Goal: Transaction & Acquisition: Purchase product/service

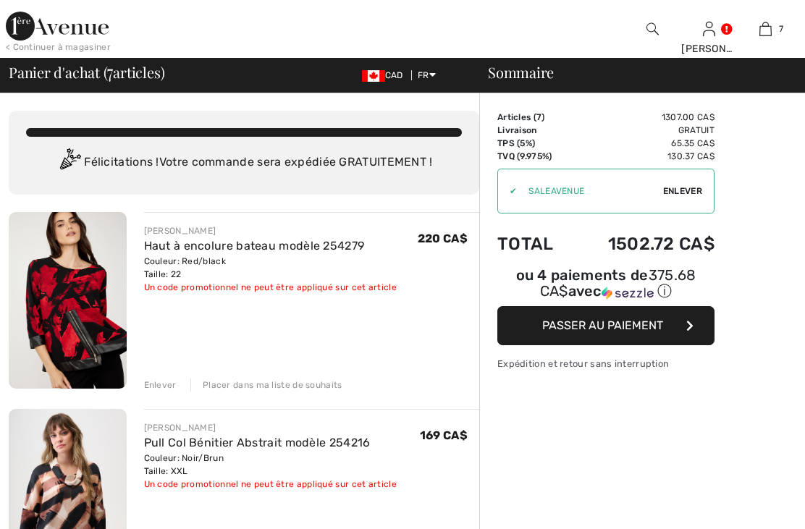
checkbox input "true"
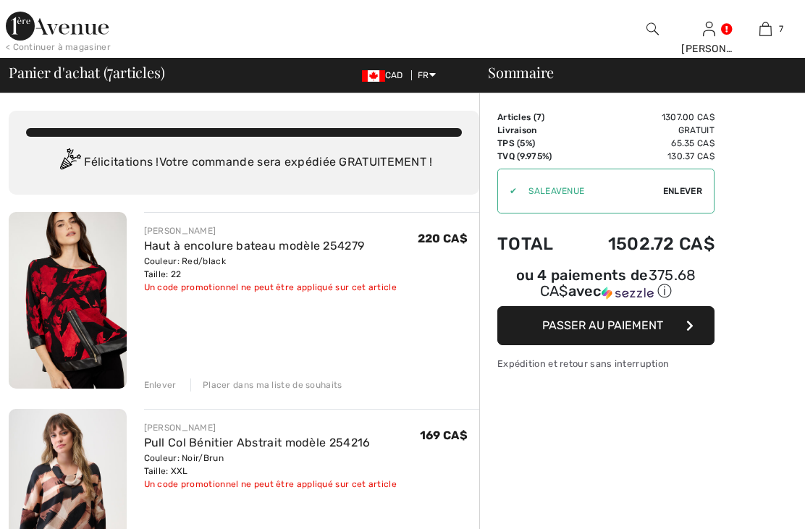
checkbox input "true"
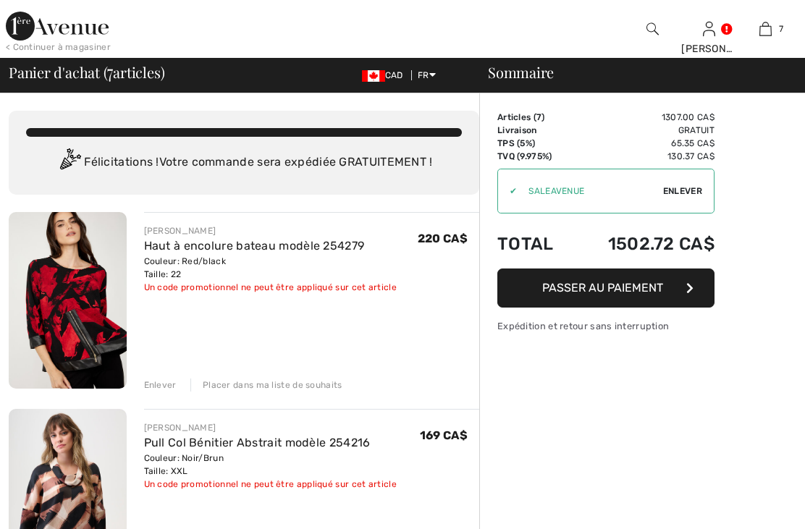
checkbox input "true"
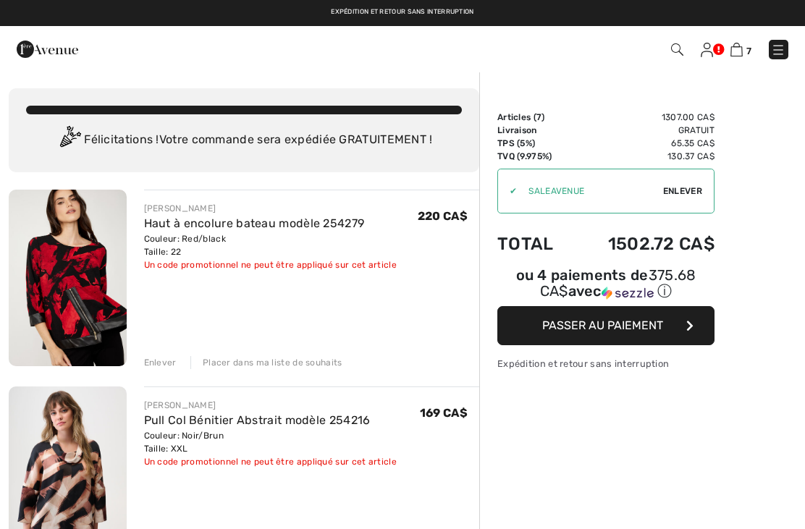
checkbox input "true"
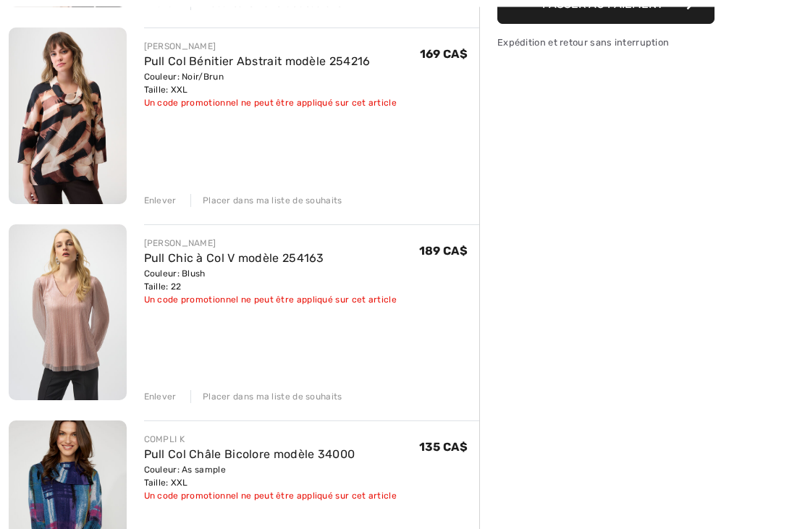
scroll to position [359, 0]
click at [166, 393] on div "Enlever" at bounding box center [160, 396] width 33 height 13
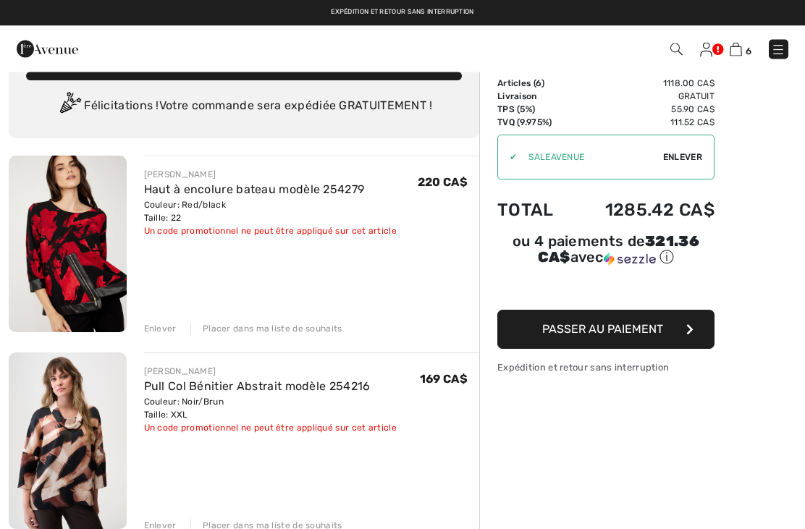
scroll to position [0, 0]
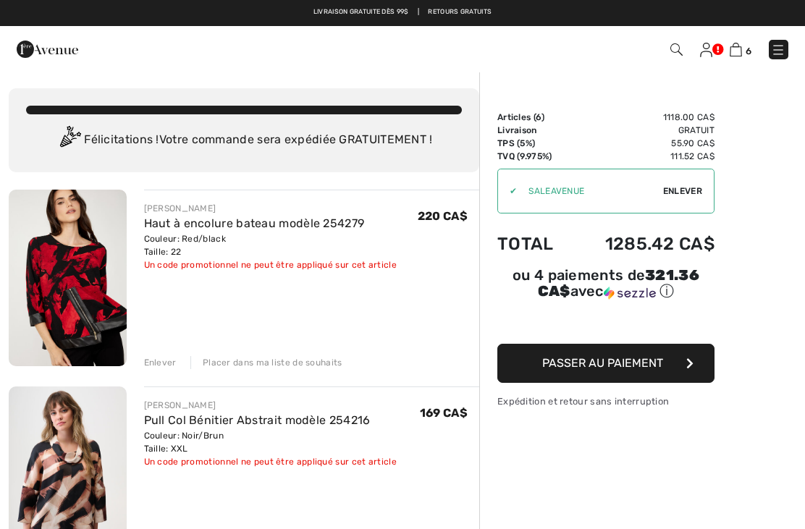
click at [778, 54] on img at bounding box center [778, 50] width 14 height 14
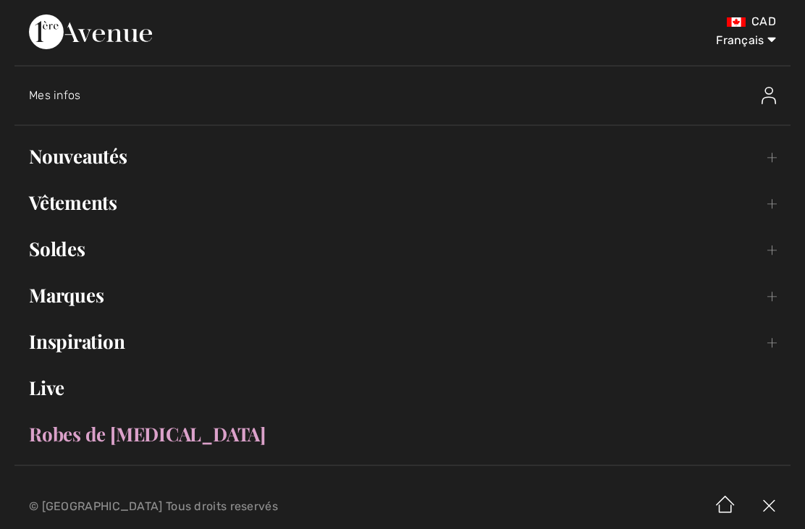
click at [88, 211] on link "Vêtements Toggle submenu" at bounding box center [402, 203] width 776 height 32
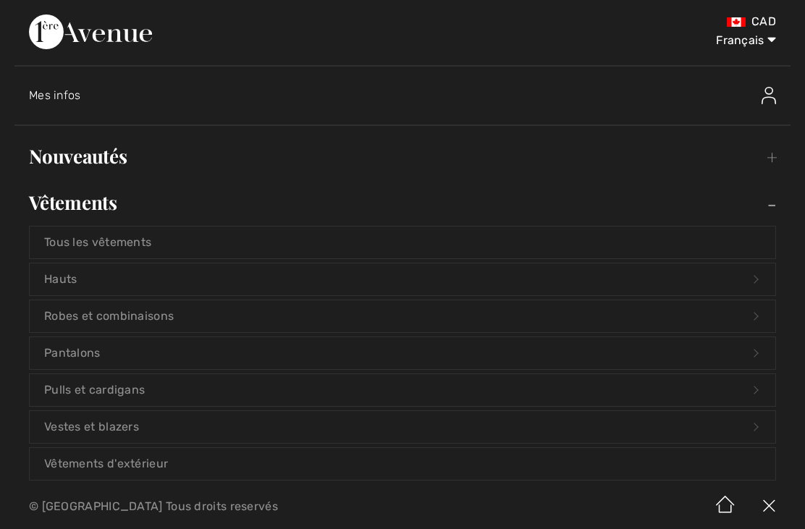
click at [131, 276] on link "Hauts Open submenu" at bounding box center [402, 279] width 745 height 32
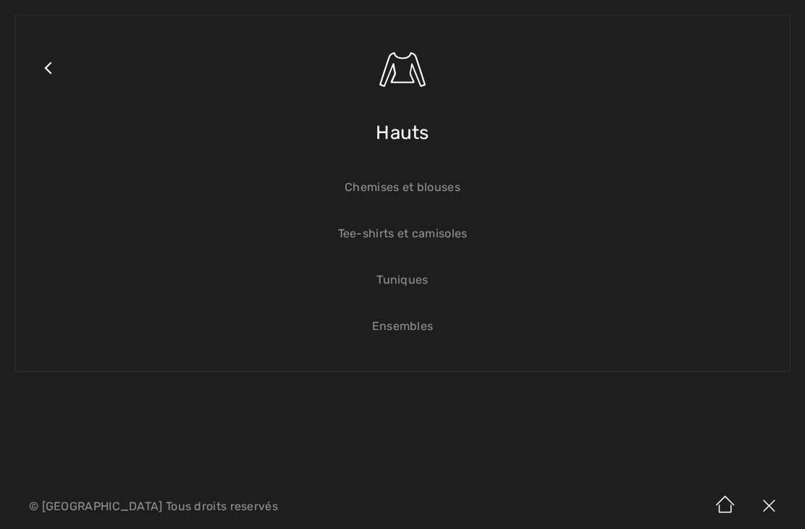
click at [404, 139] on span "Hauts" at bounding box center [403, 132] width 54 height 51
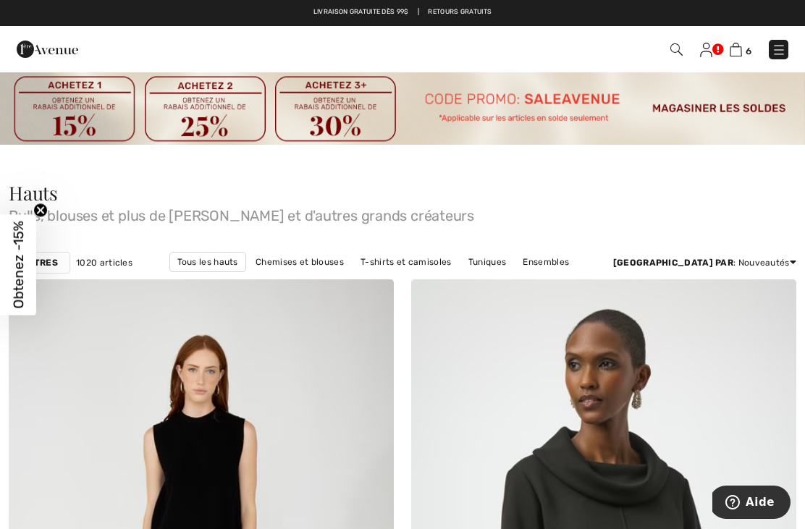
click at [58, 266] on div "Filtres" at bounding box center [40, 263] width 62 height 22
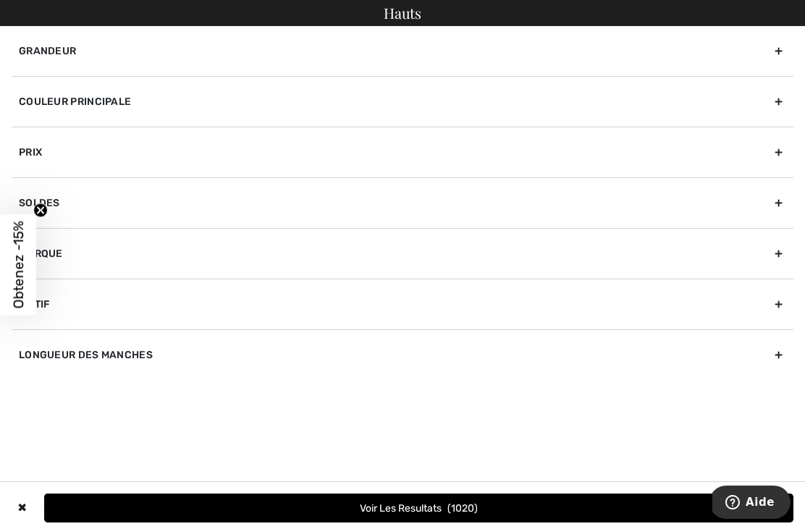
click at [171, 51] on div "Grandeur" at bounding box center [402, 51] width 781 height 50
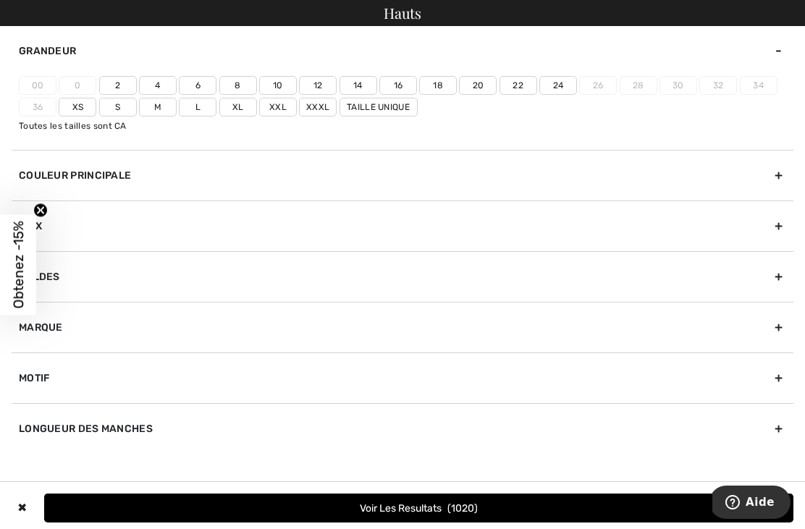
click at [520, 86] on label "22" at bounding box center [518, 85] width 38 height 19
click at [0, 0] on input"] "22" at bounding box center [0, 0] width 0 height 0
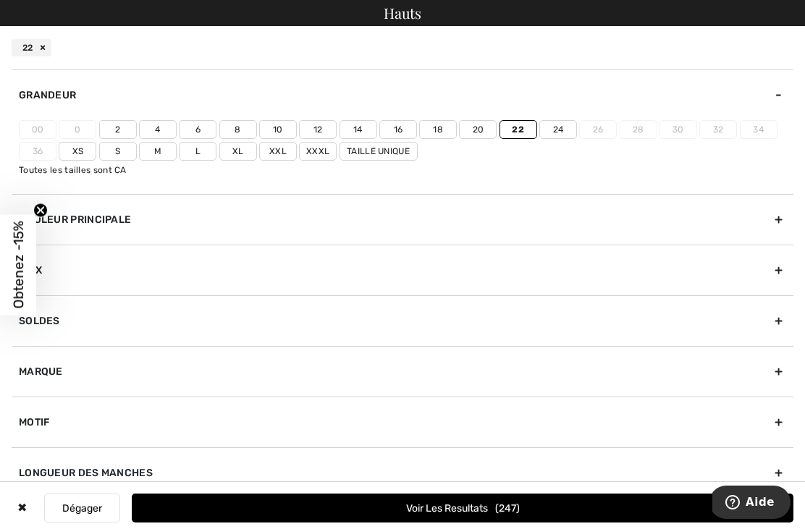
click at [283, 151] on label "Xxl" at bounding box center [278, 151] width 38 height 19
click at [0, 0] on input"] "Xxl" at bounding box center [0, 0] width 0 height 0
click at [410, 508] on button "Voir les resultats 364" at bounding box center [462, 507] width 661 height 29
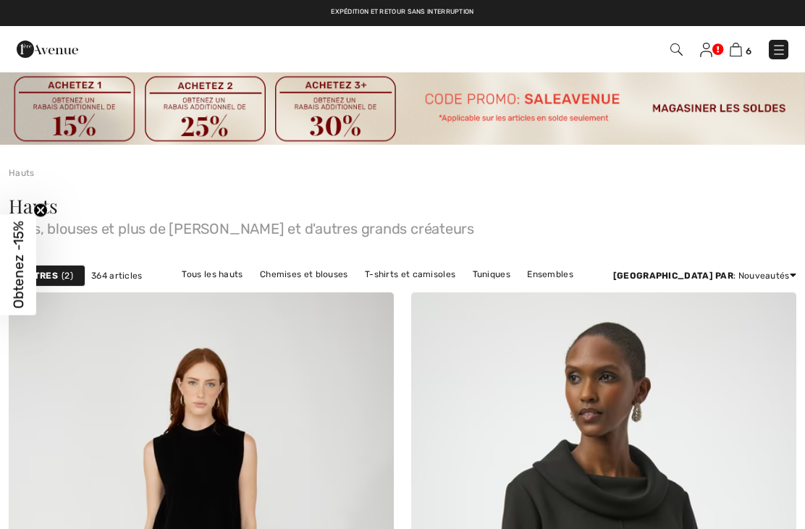
checkbox input "true"
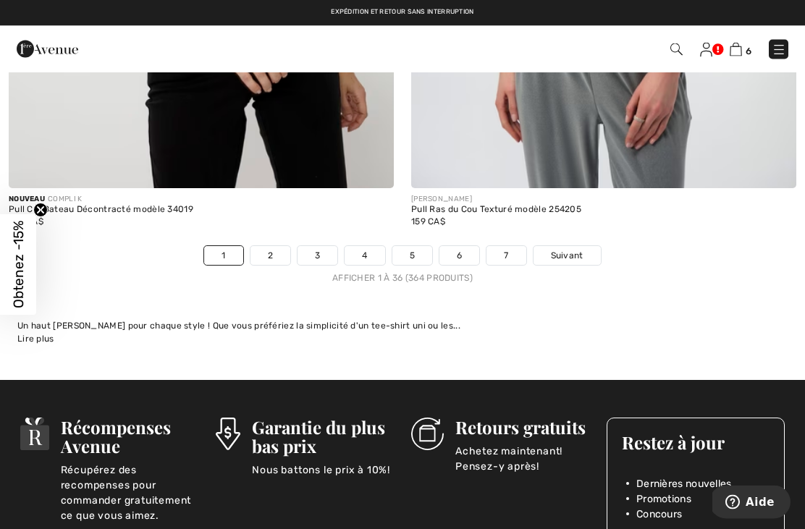
scroll to position [12120, 0]
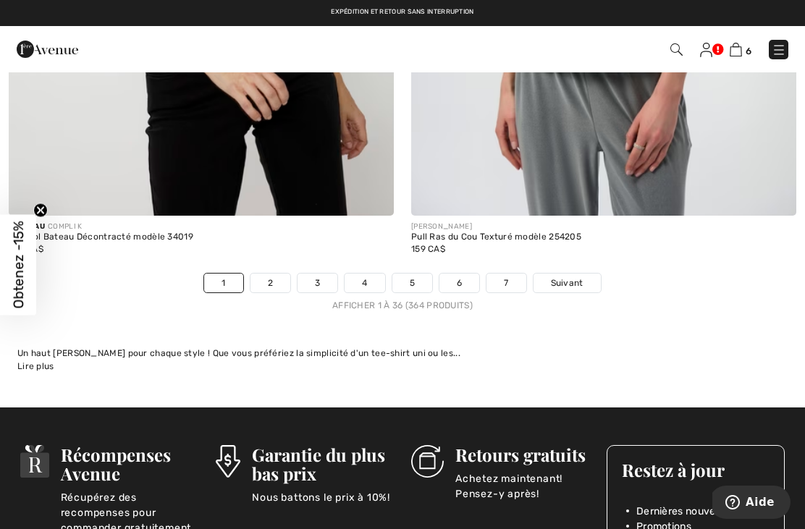
click at [571, 276] on span "Suivant" at bounding box center [567, 282] width 33 height 13
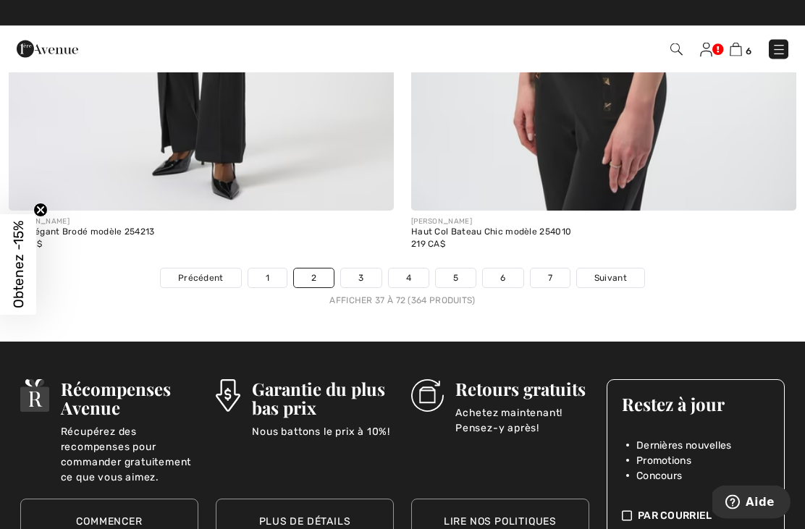
scroll to position [11963, 0]
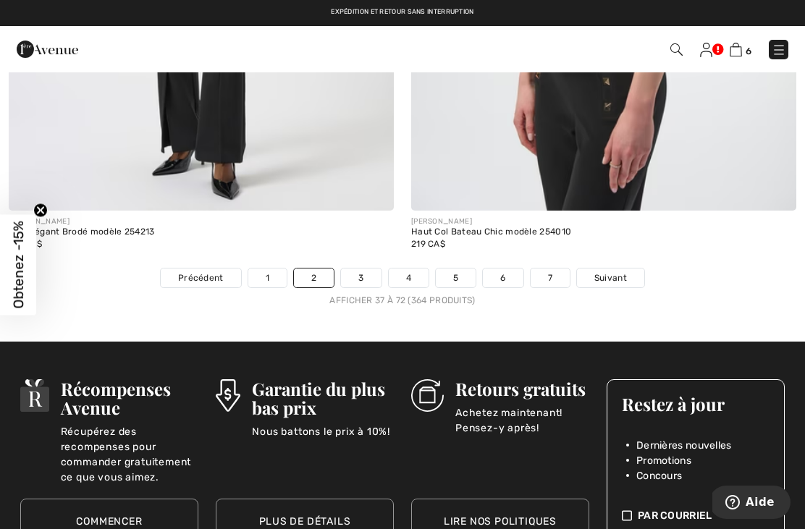
click at [607, 272] on span "Suivant" at bounding box center [610, 277] width 33 height 13
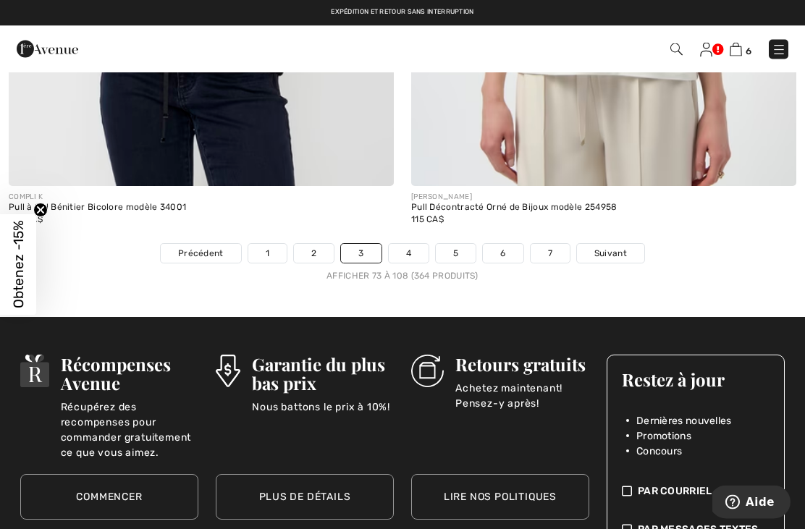
scroll to position [12039, 0]
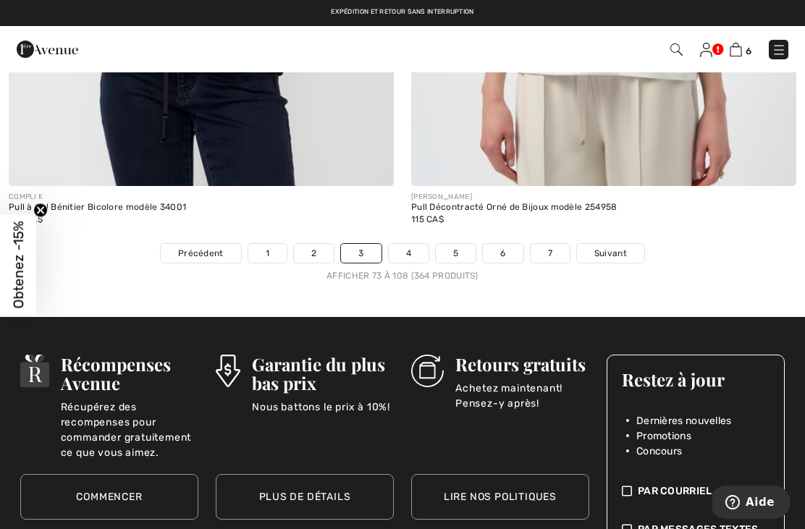
click at [611, 247] on span "Suivant" at bounding box center [610, 253] width 33 height 13
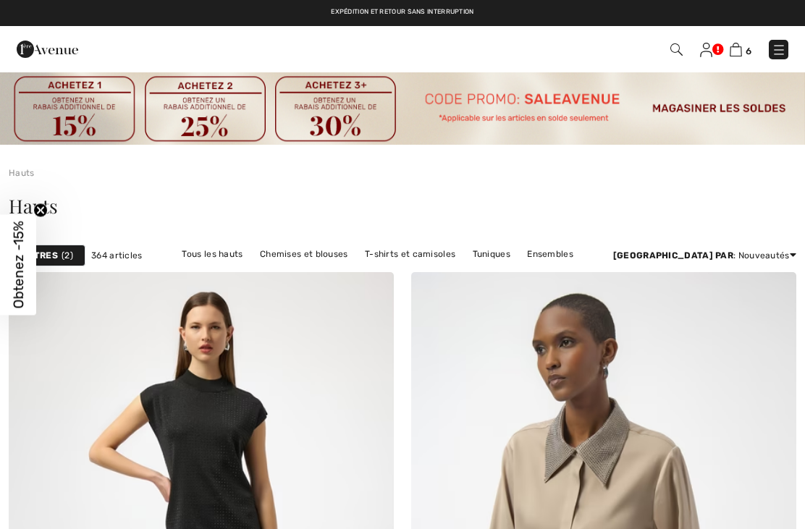
checkbox input "true"
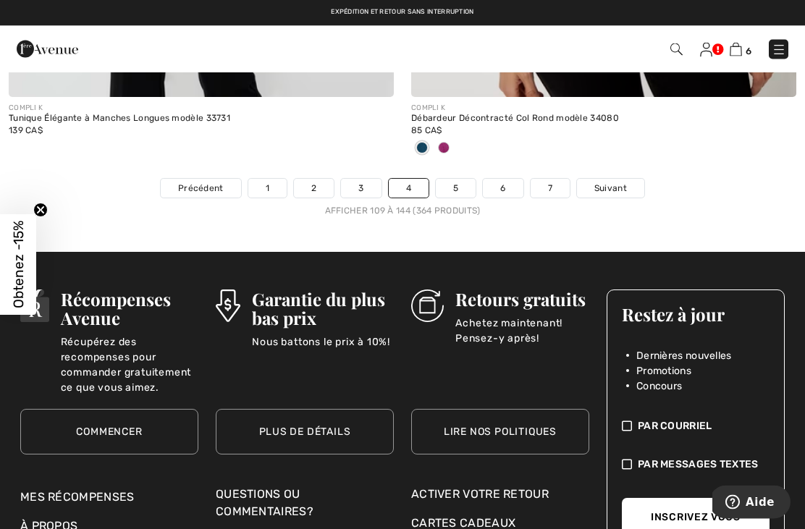
scroll to position [12101, 0]
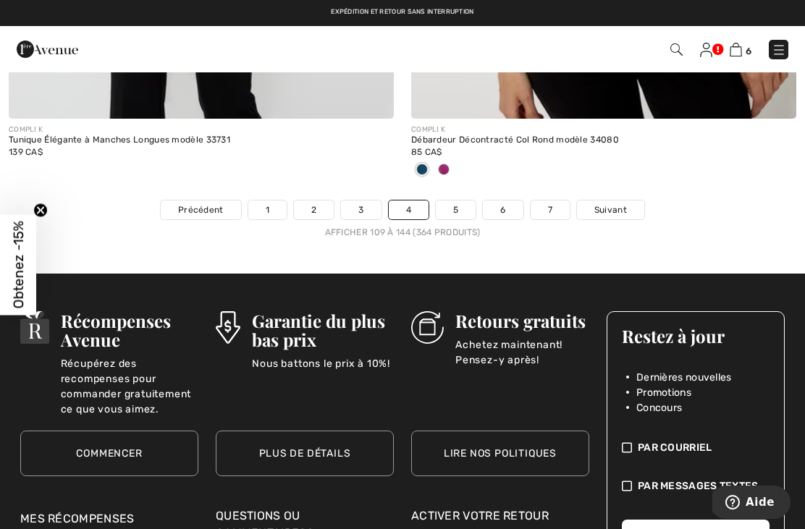
click at [604, 208] on link "Suivant" at bounding box center [610, 209] width 67 height 19
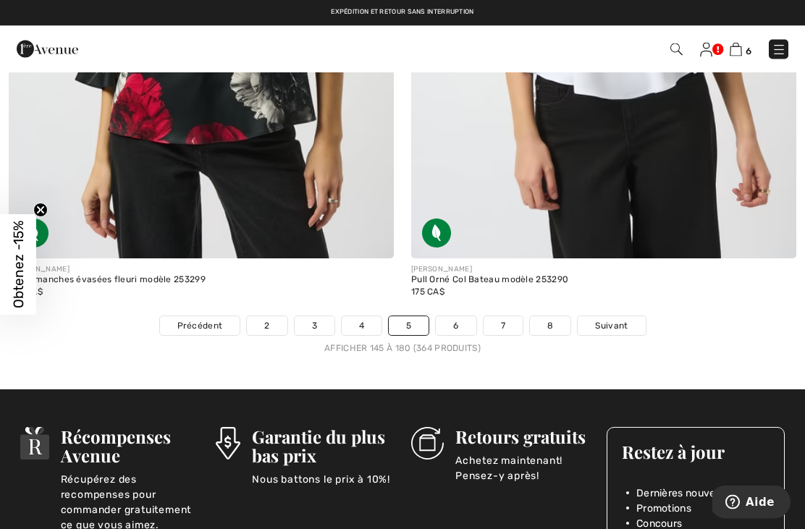
scroll to position [12059, 0]
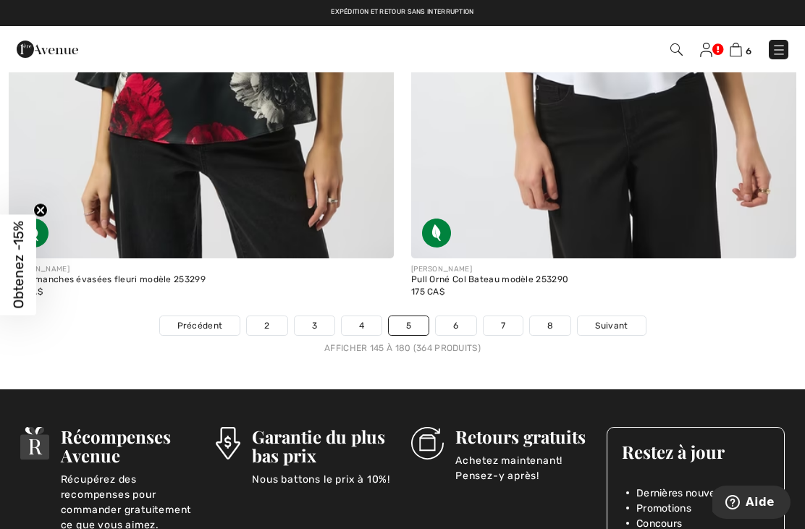
click at [610, 319] on span "Suivant" at bounding box center [611, 325] width 33 height 13
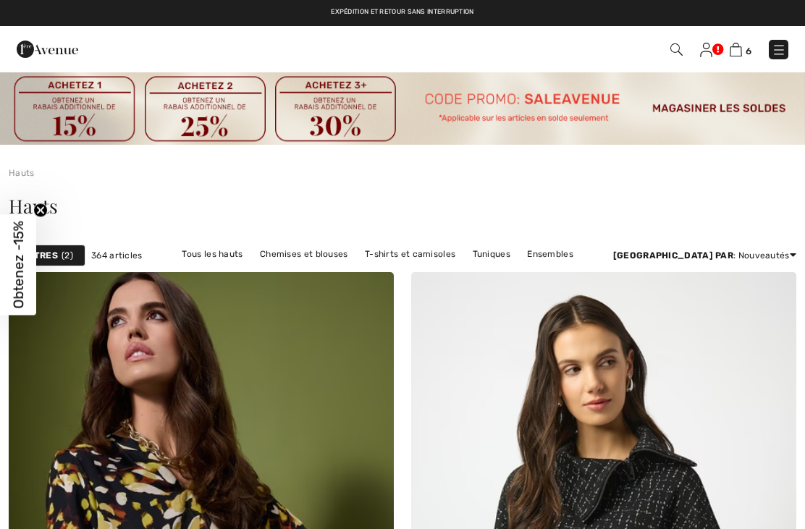
checkbox input "true"
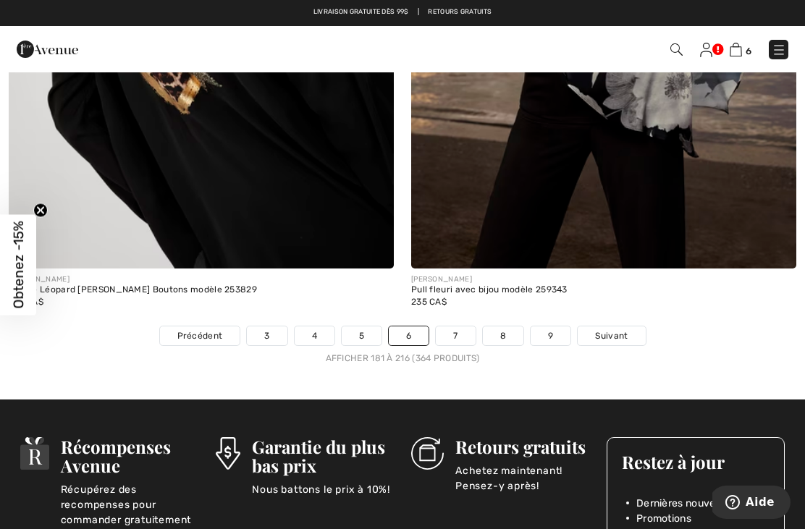
scroll to position [11788, 0]
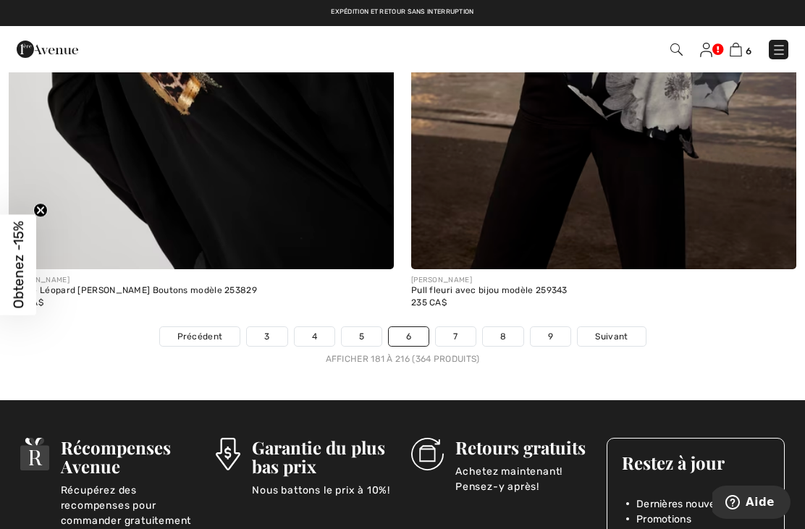
click at [611, 333] on link "Suivant" at bounding box center [610, 336] width 67 height 19
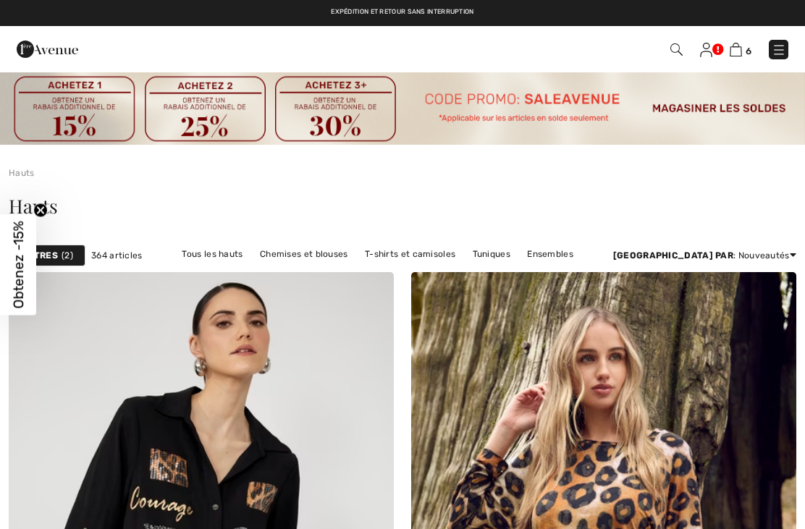
checkbox input "true"
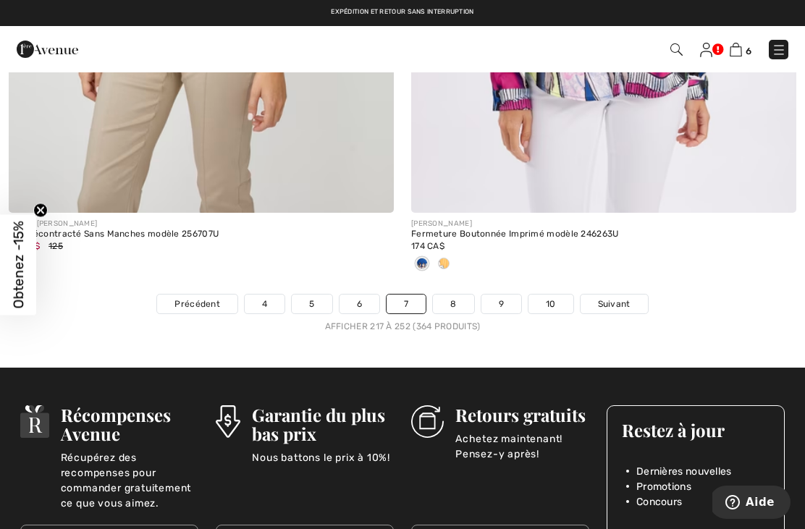
scroll to position [12172, 0]
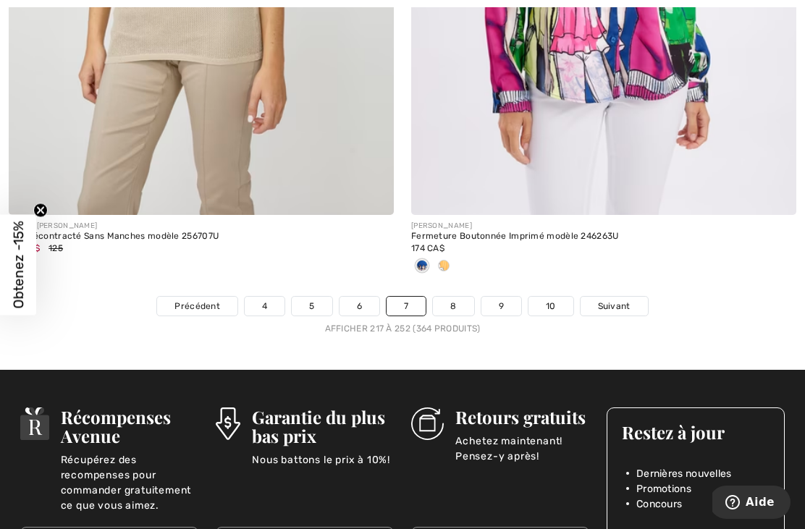
click at [609, 300] on span "Suivant" at bounding box center [614, 306] width 33 height 13
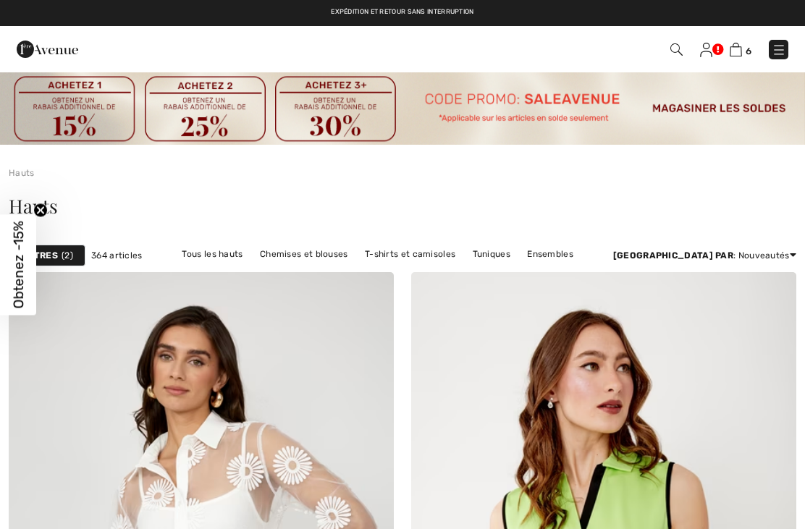
checkbox input "true"
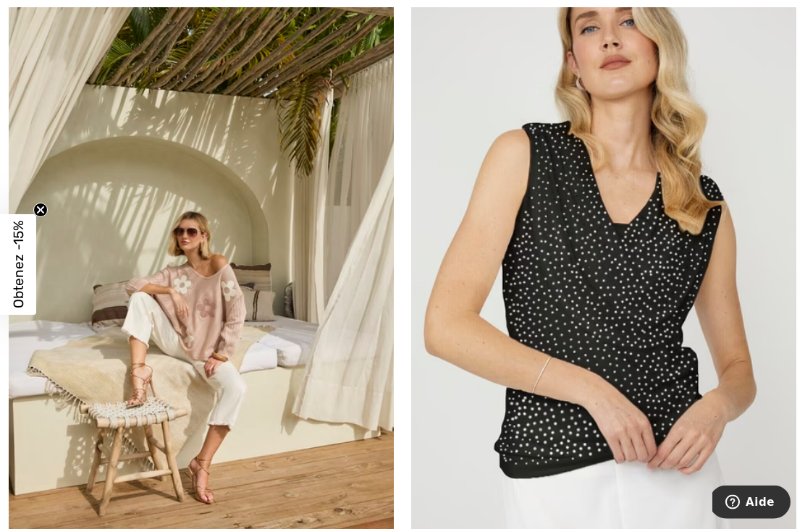
scroll to position [10583, 0]
click at [387, 500] on div at bounding box center [364, 507] width 60 height 60
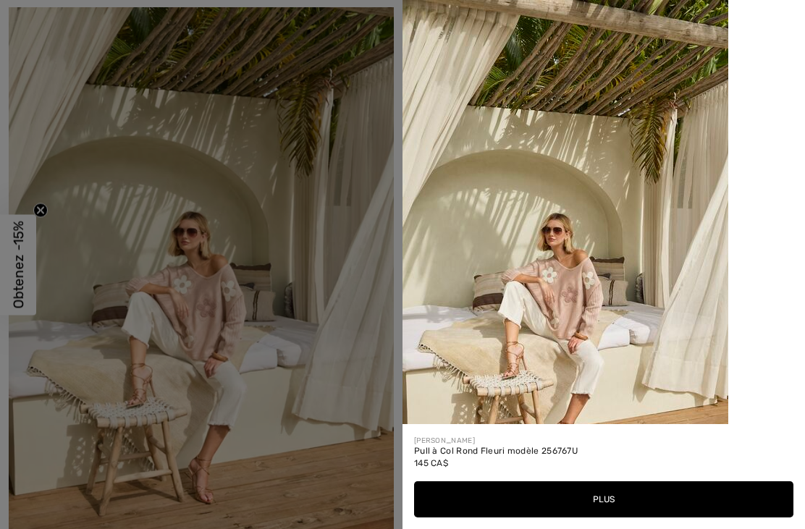
click at [613, 517] on button "Plus" at bounding box center [603, 499] width 379 height 36
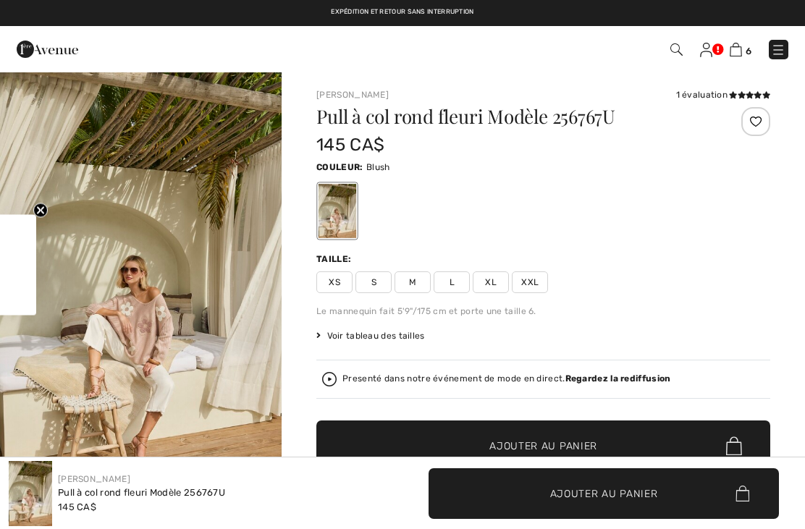
checkbox input "true"
click at [530, 279] on span "XXL" at bounding box center [530, 282] width 36 height 22
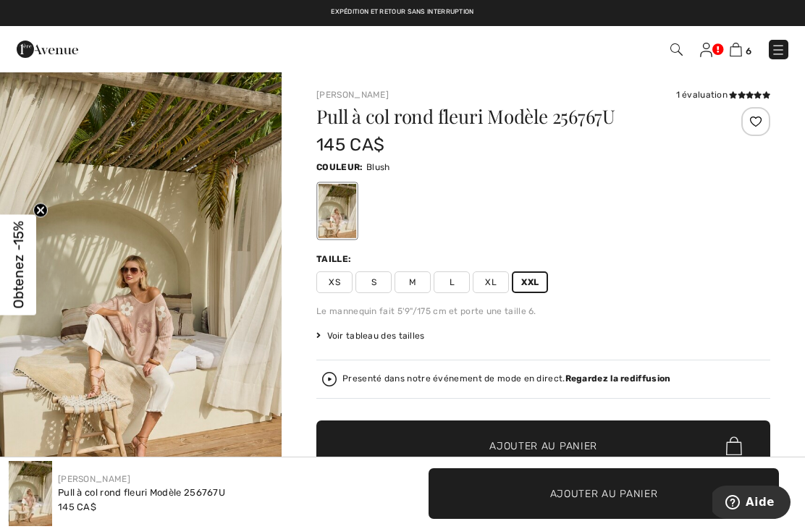
click at [530, 441] on span "Ajouter au panier" at bounding box center [543, 445] width 108 height 15
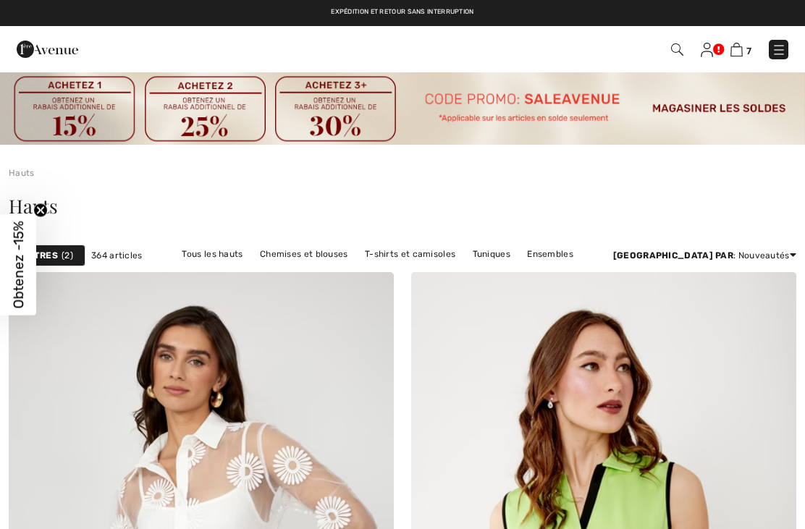
checkbox input "true"
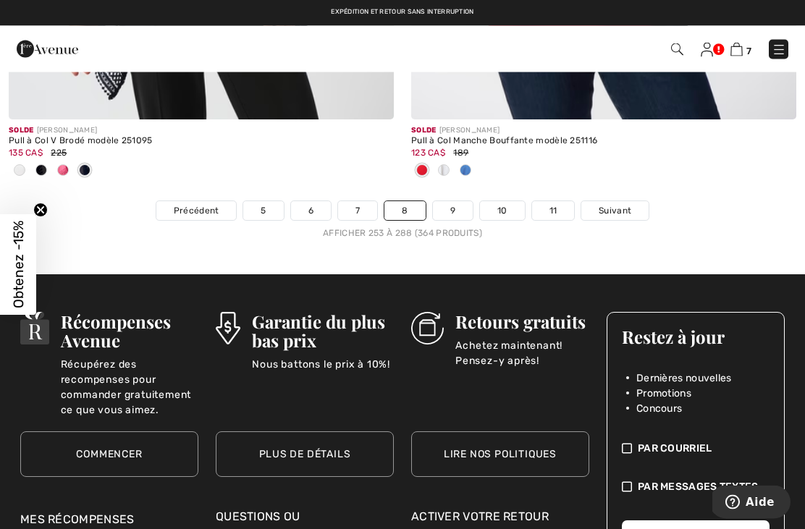
scroll to position [12153, 0]
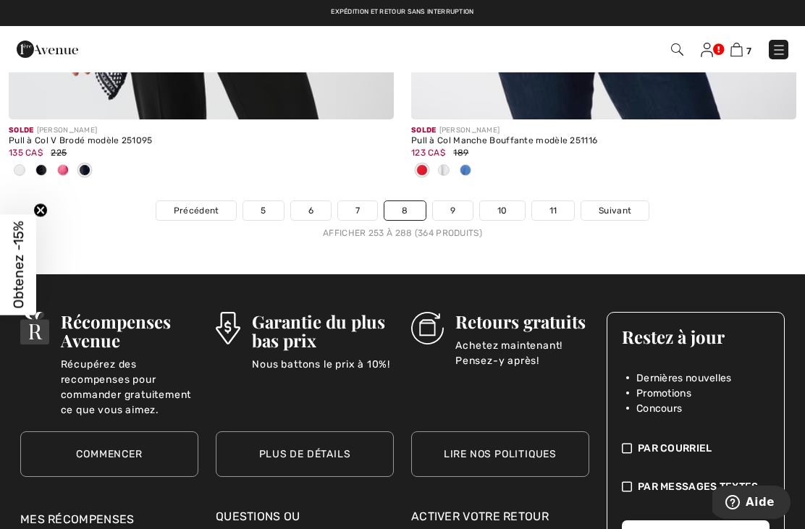
click at [619, 208] on link "Suivant" at bounding box center [614, 210] width 67 height 19
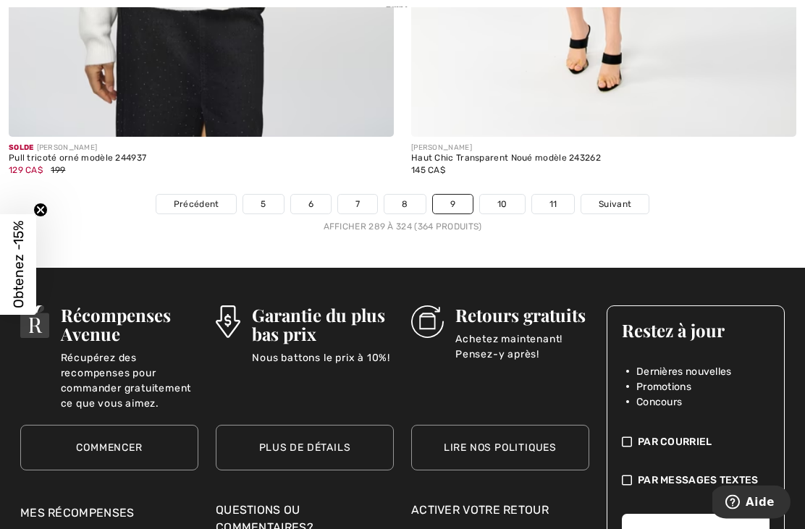
scroll to position [12250, 0]
click at [612, 199] on span "Suivant" at bounding box center [614, 204] width 33 height 13
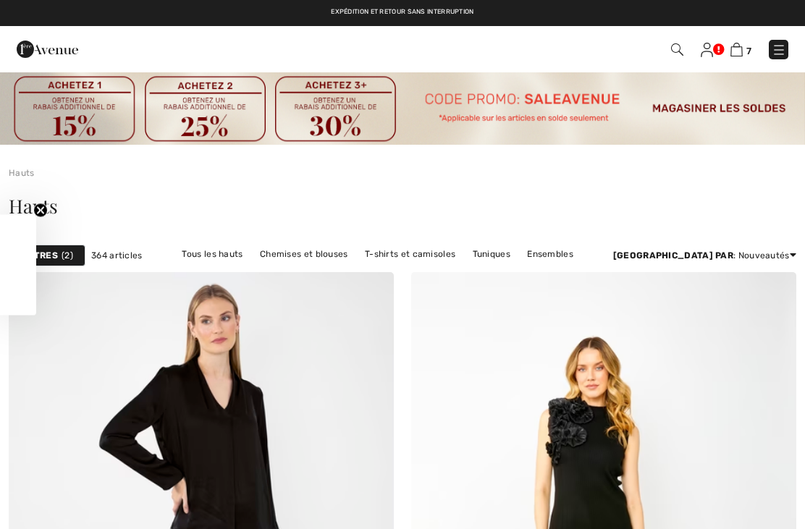
checkbox input "true"
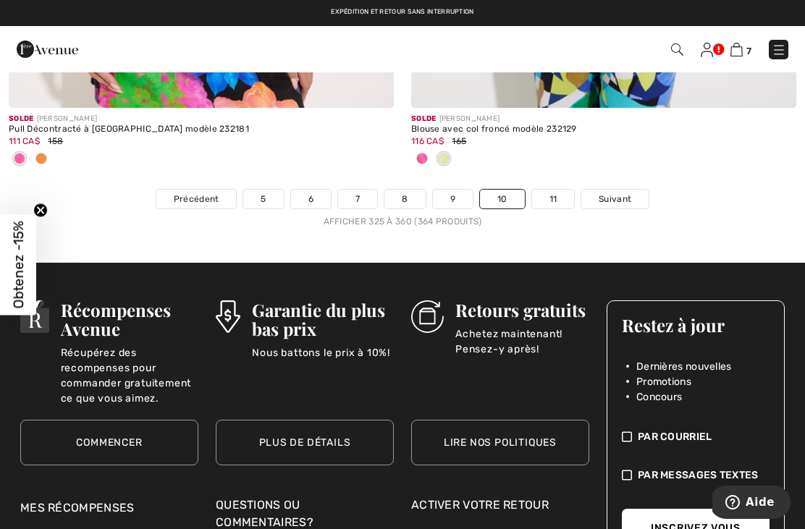
scroll to position [12167, 0]
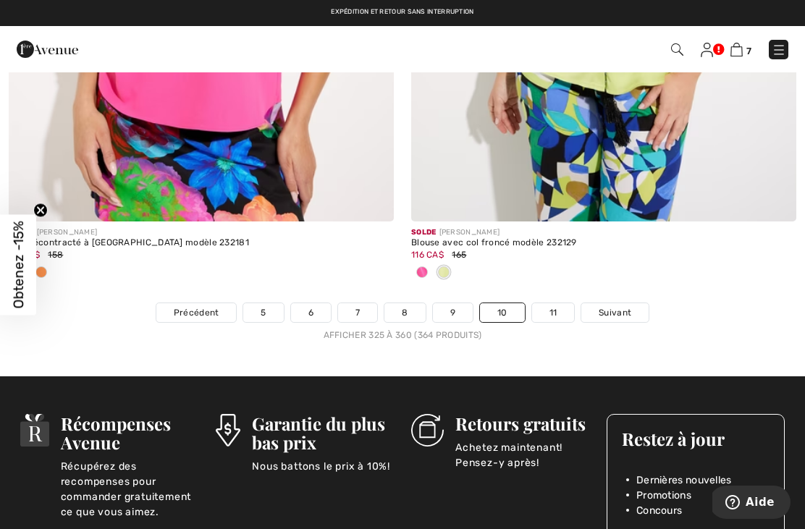
click at [613, 306] on span "Suivant" at bounding box center [614, 312] width 33 height 13
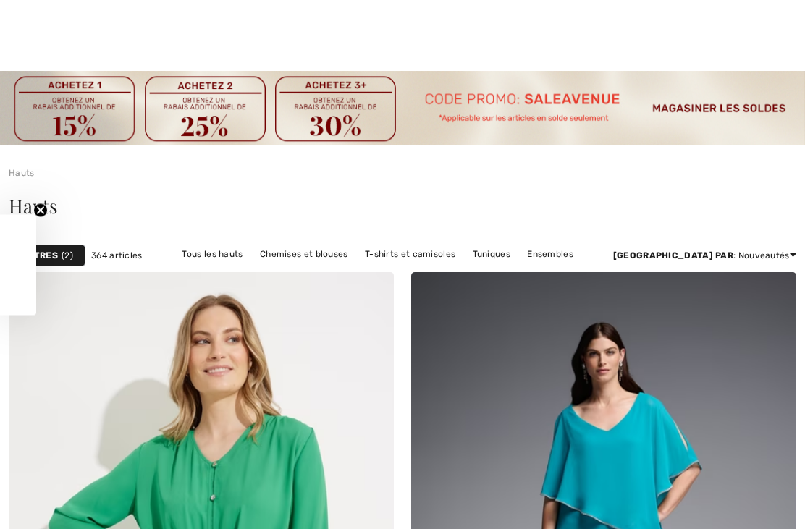
checkbox input "true"
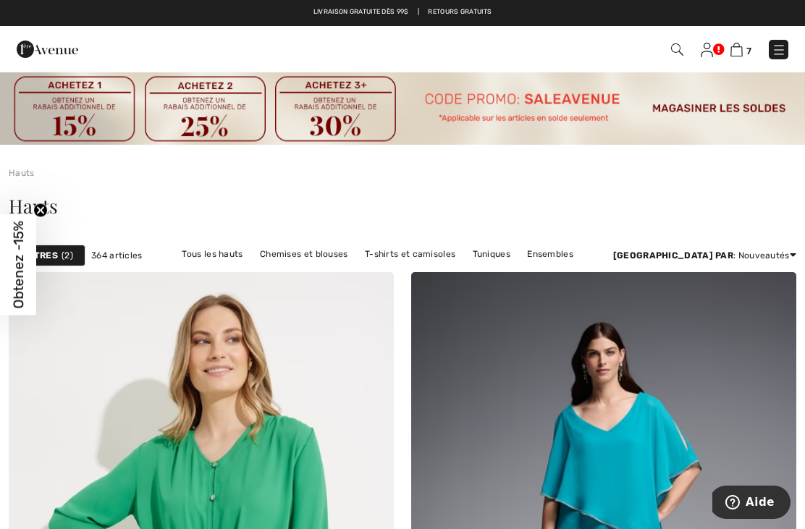
click at [784, 51] on img at bounding box center [778, 50] width 14 height 14
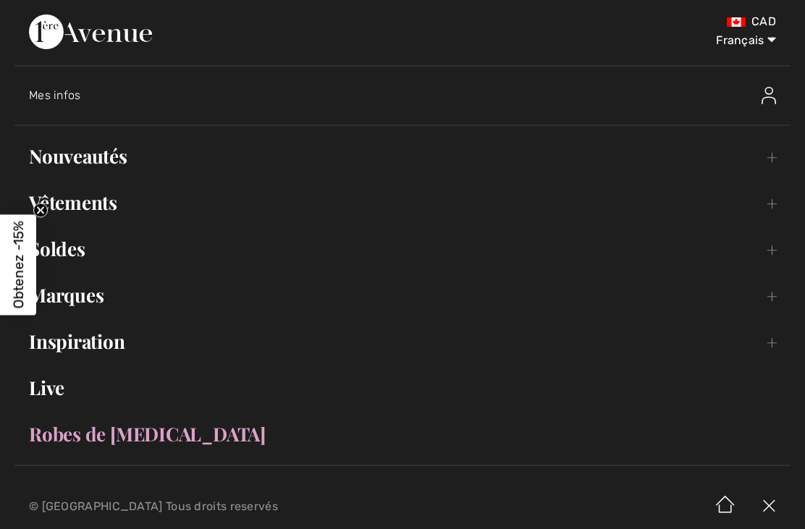
click at [101, 156] on link "Nouveautés Toggle submenu" at bounding box center [402, 156] width 776 height 32
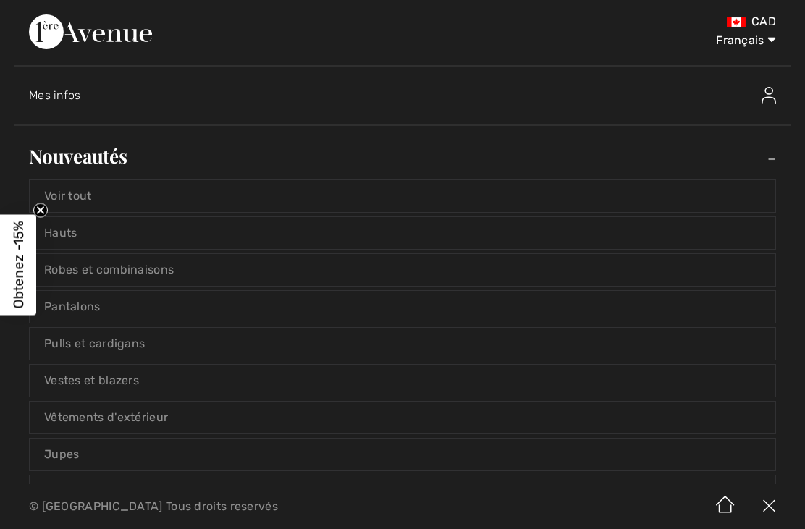
click at [126, 237] on link "Hauts" at bounding box center [402, 233] width 745 height 32
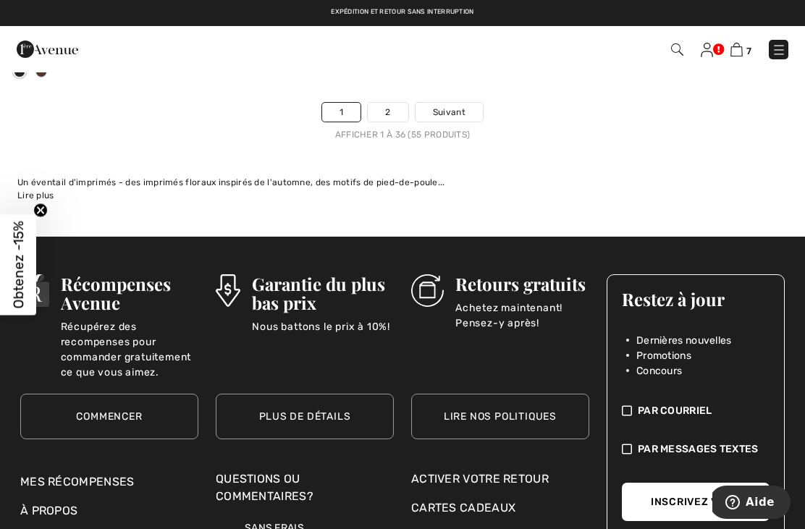
scroll to position [12021, 0]
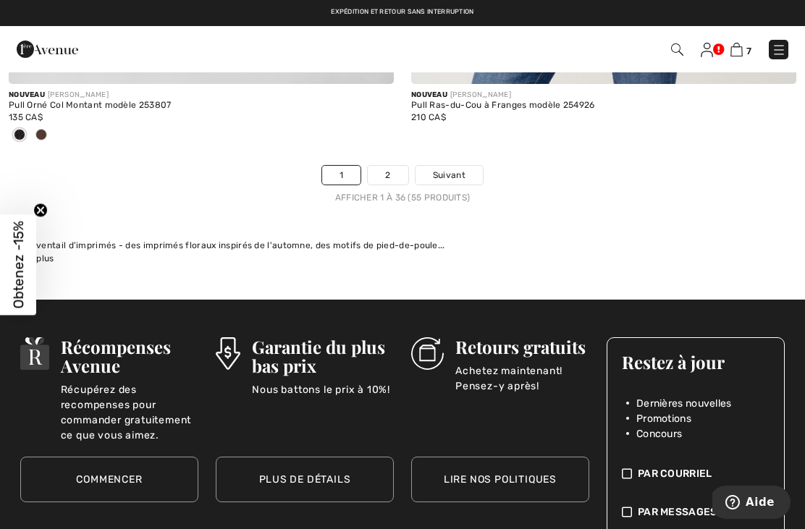
click at [443, 169] on span "Suivant" at bounding box center [449, 175] width 33 height 13
click at [457, 169] on span "Suivant" at bounding box center [449, 175] width 33 height 13
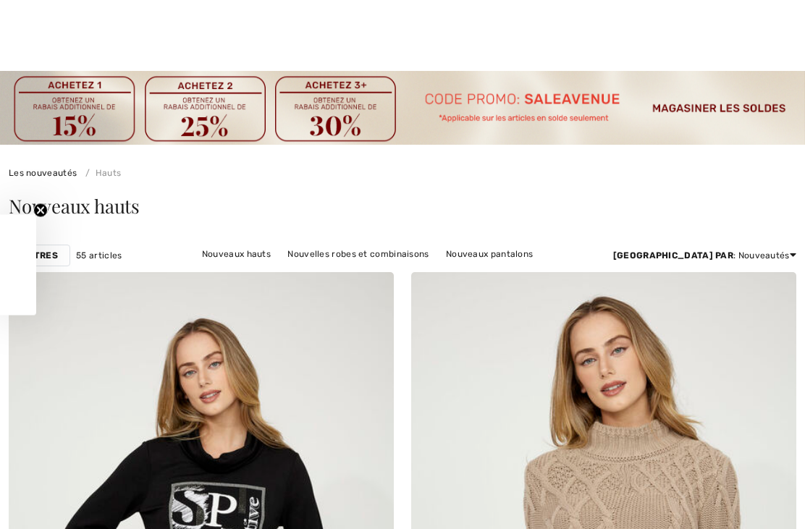
checkbox input "true"
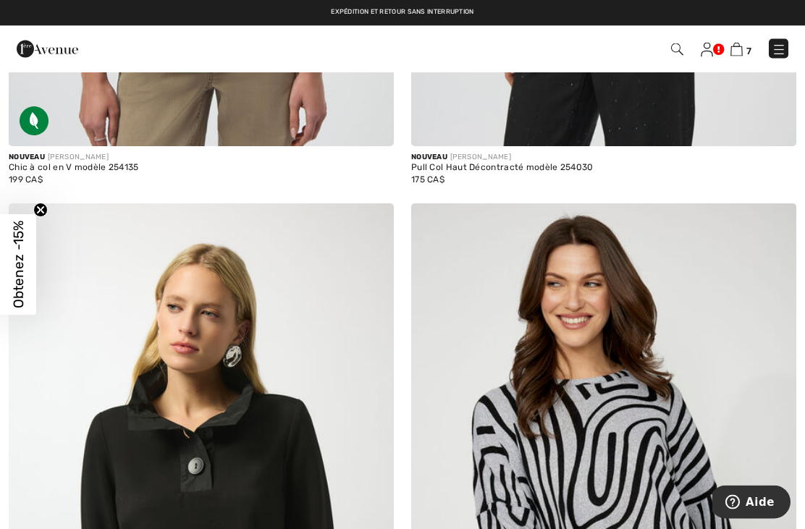
scroll to position [5555, 0]
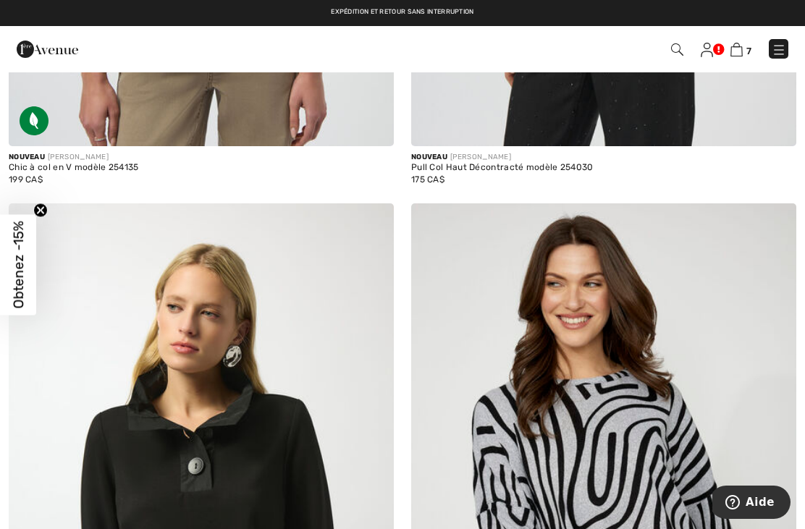
click at [742, 46] on img at bounding box center [736, 50] width 12 height 14
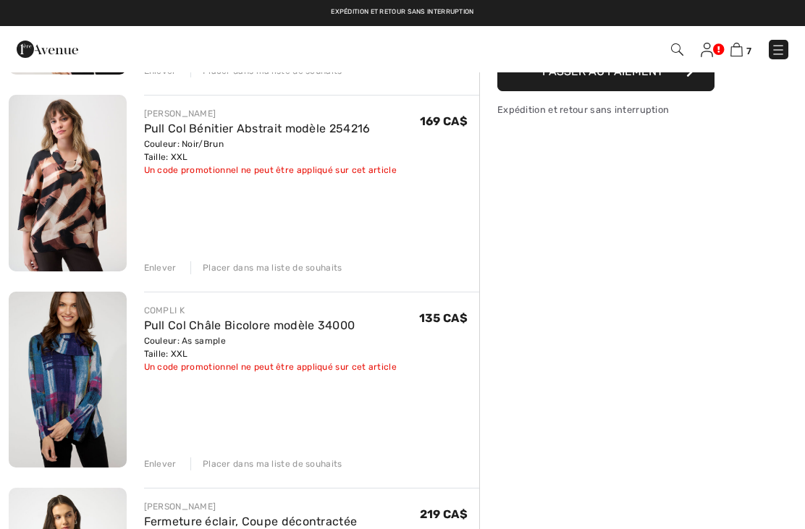
scroll to position [293, 0]
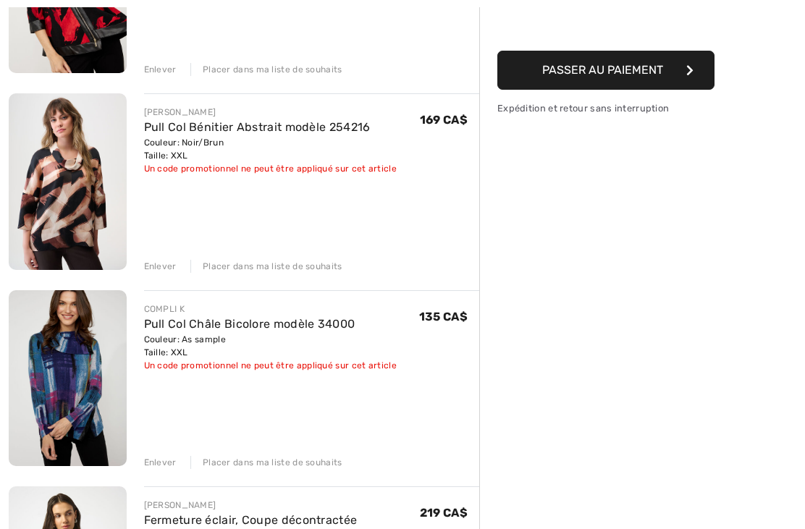
click at [154, 265] on div "Enlever" at bounding box center [160, 266] width 33 height 13
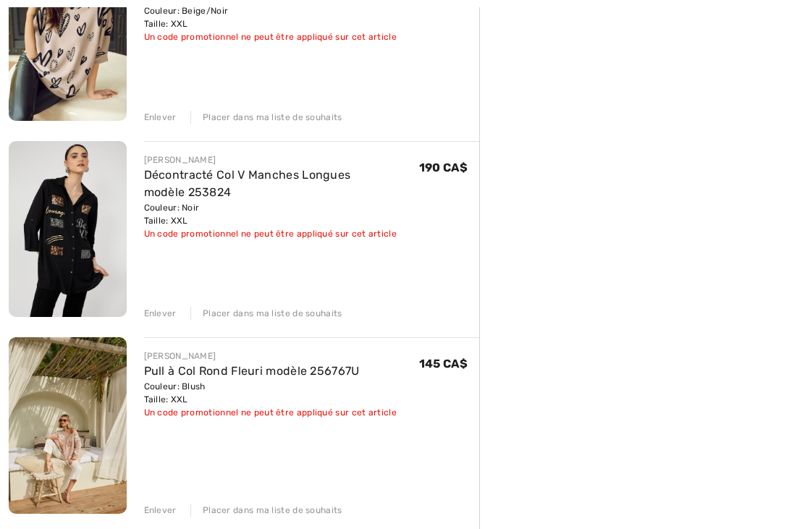
scroll to position [836, 0]
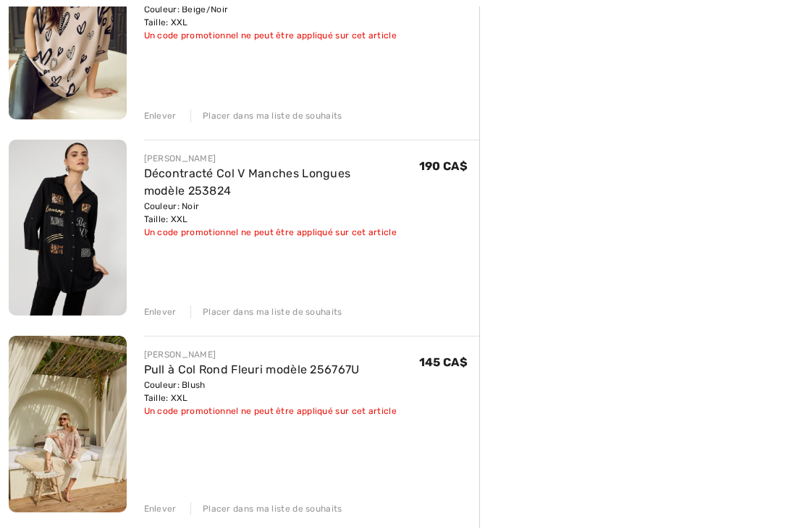
click at [160, 510] on div "Enlever" at bounding box center [160, 509] width 33 height 13
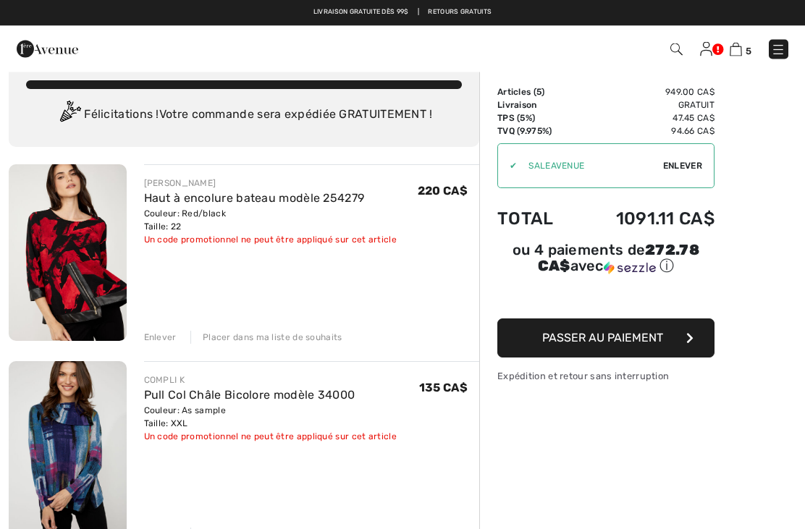
scroll to position [0, 0]
